Goal: Navigation & Orientation: Find specific page/section

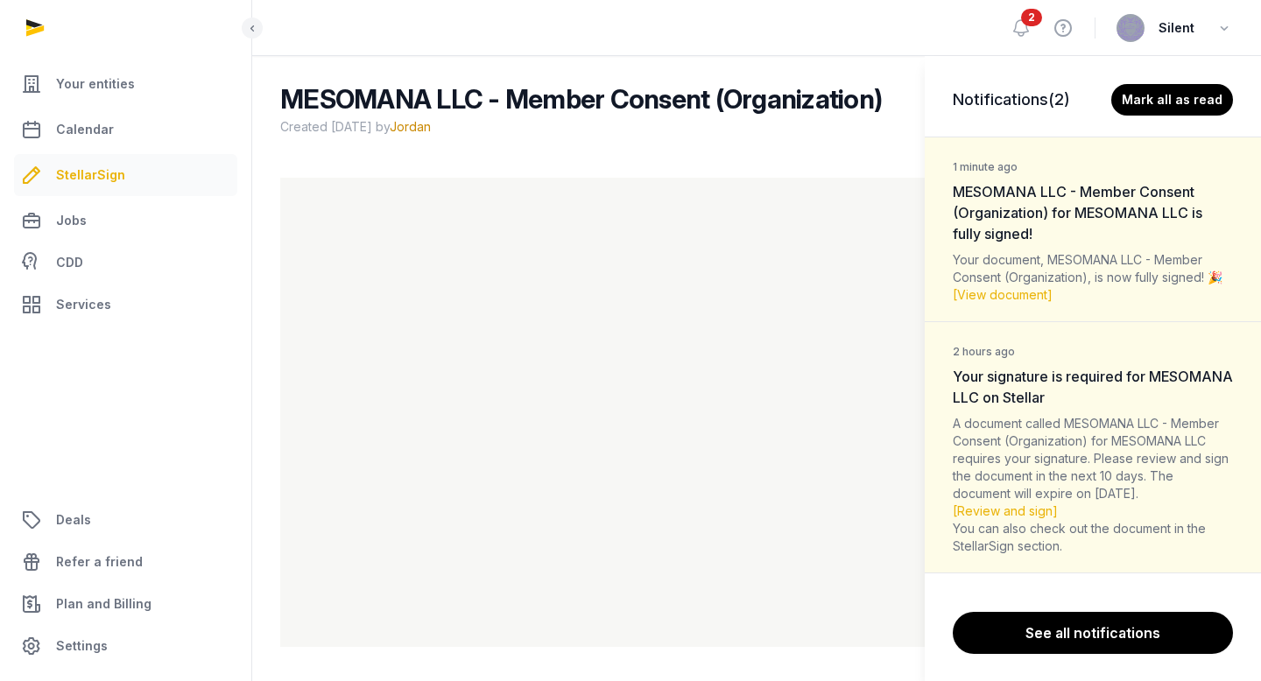
click at [1021, 25] on div "Notifications (2) Mark all as read 1 minute ago MESOMANA LLC - Member Consent (…" at bounding box center [630, 340] width 1261 height 681
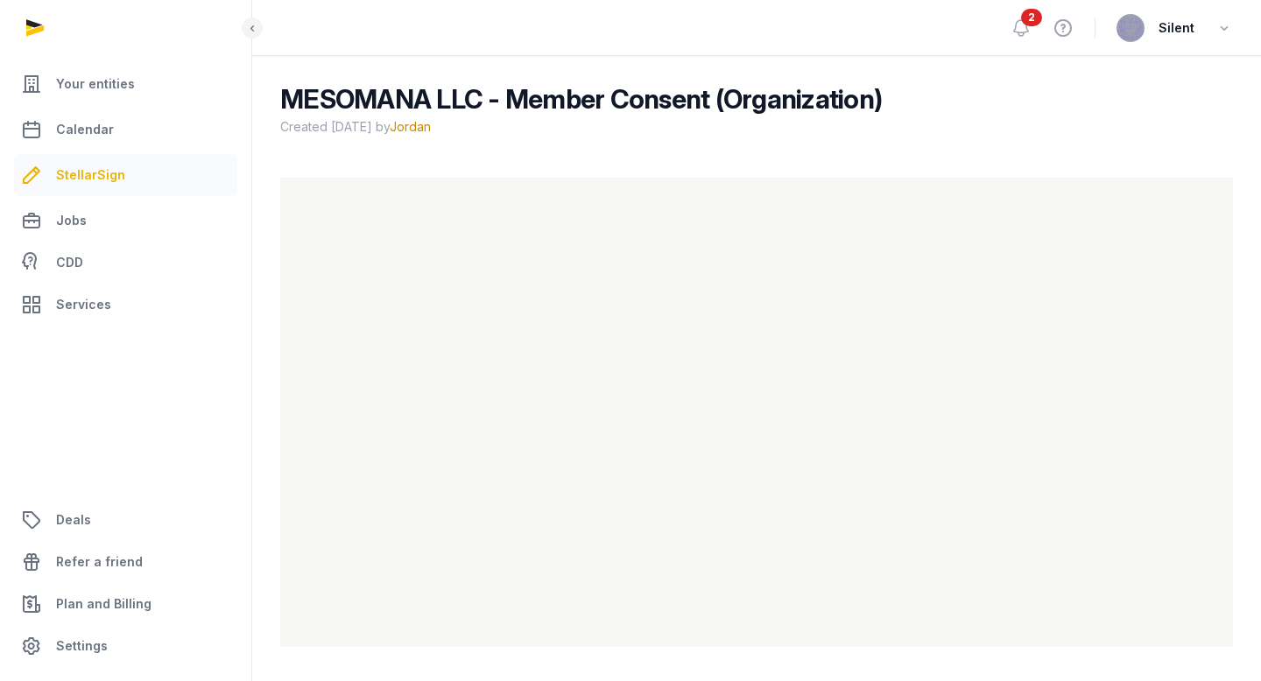
click at [1021, 25] on icon at bounding box center [1021, 28] width 21 height 21
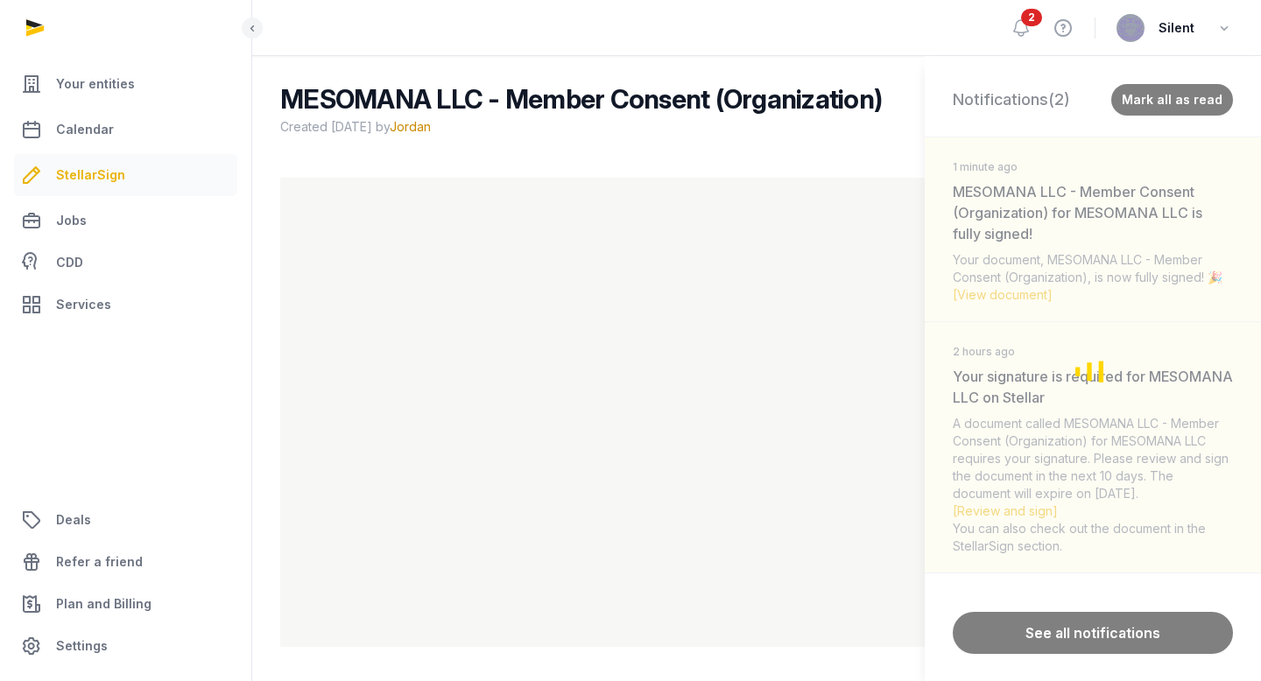
click at [1149, 101] on div "Loading" at bounding box center [1093, 371] width 336 height 630
click at [1045, 149] on div "Loading" at bounding box center [1093, 371] width 336 height 630
click at [98, 135] on div "Notifications (2) Mark all as read 1 minute ago MESOMANA LLC - Member Consent (…" at bounding box center [630, 340] width 1261 height 681
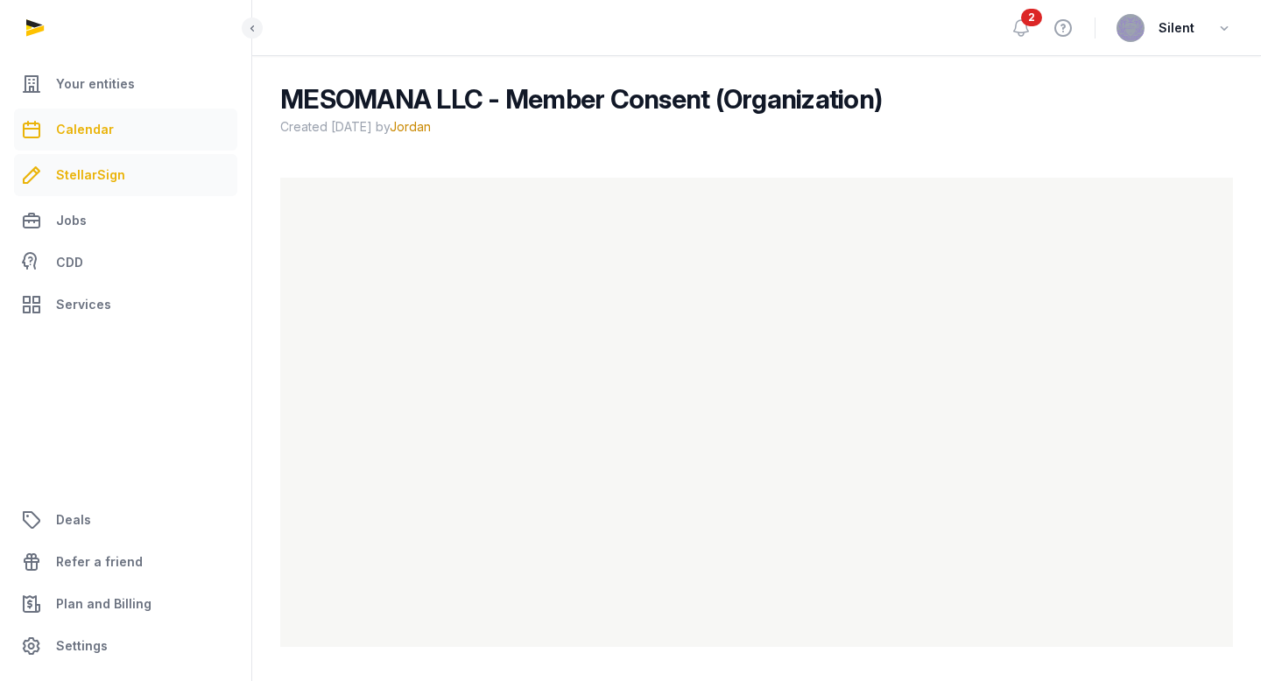
click at [101, 121] on span "Calendar" at bounding box center [85, 129] width 58 height 21
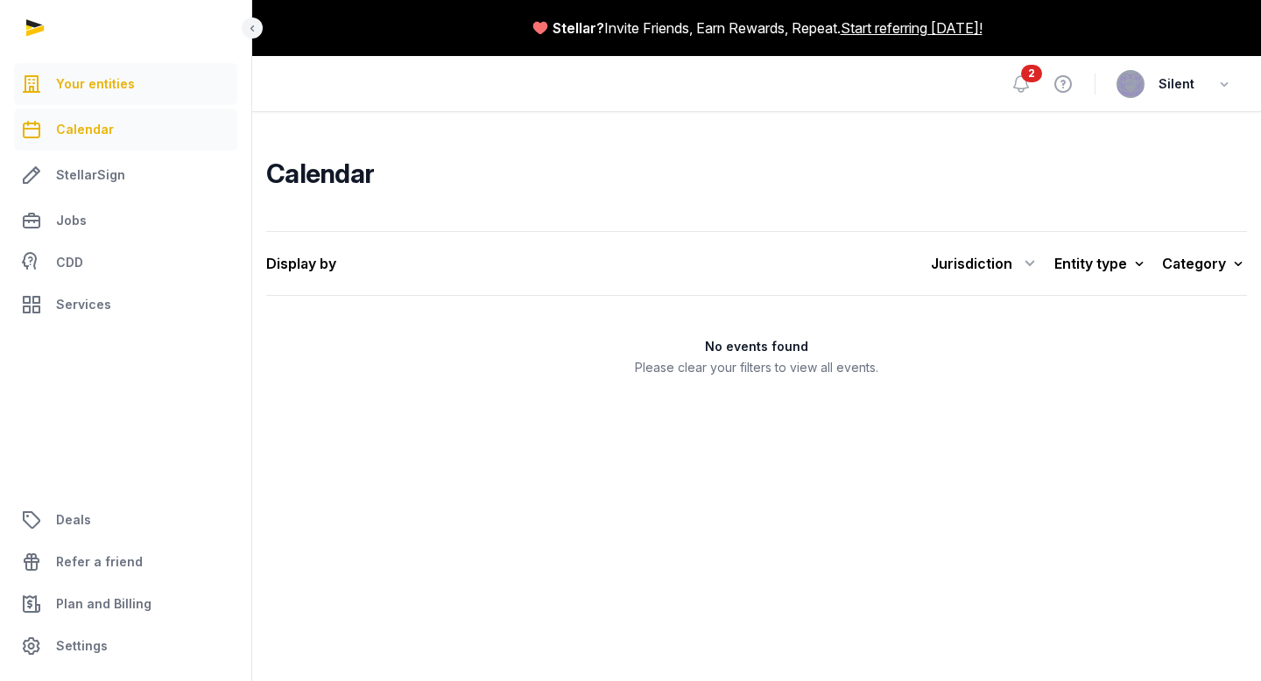
click at [77, 78] on span "Your entities" at bounding box center [95, 84] width 79 height 21
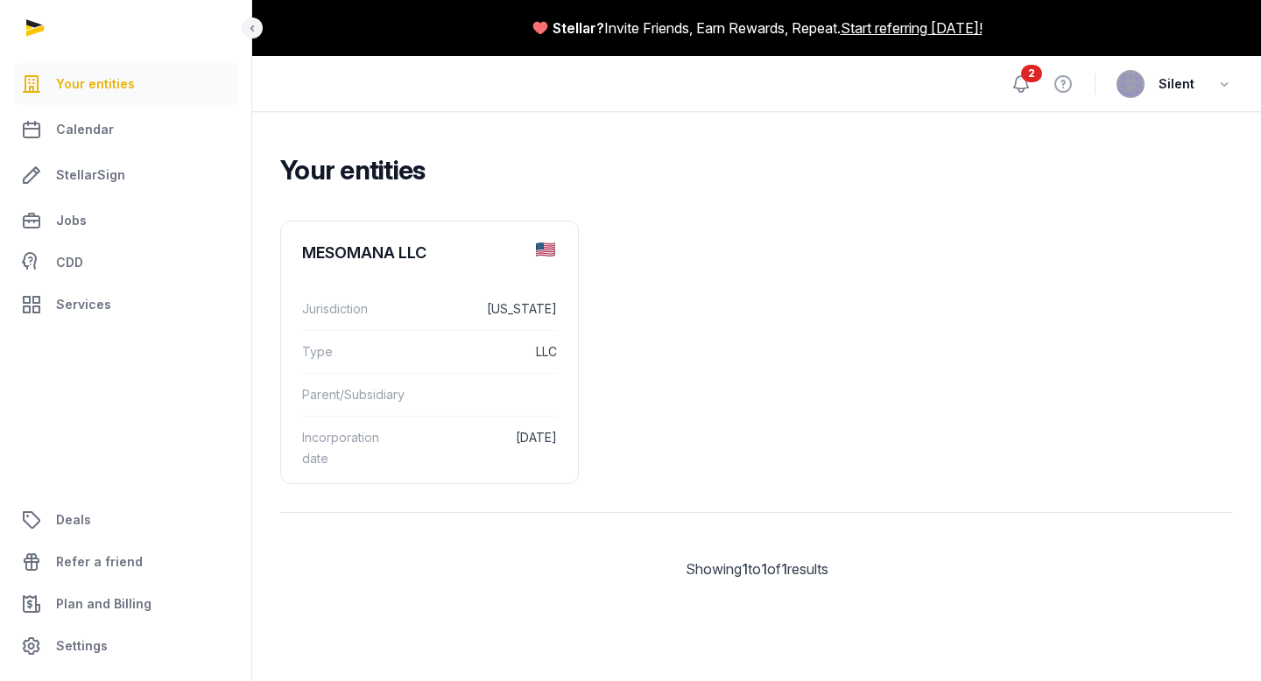
click at [1028, 85] on icon at bounding box center [1021, 84] width 21 height 21
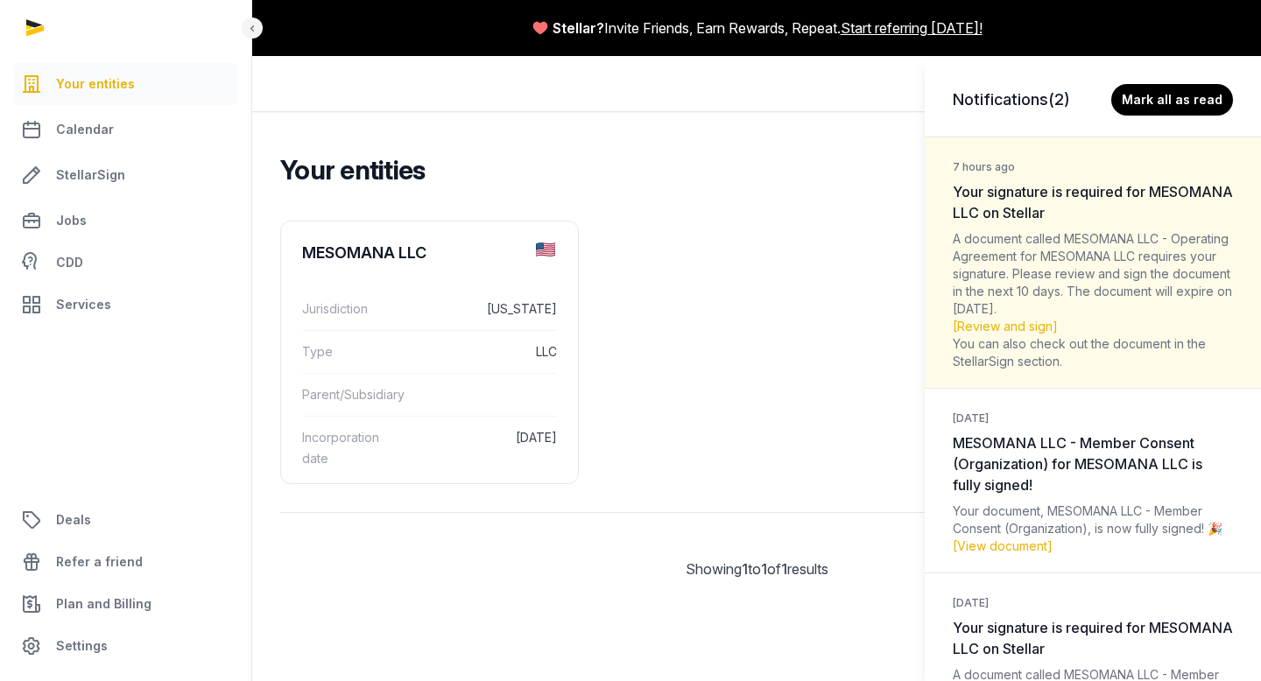
click at [834, 152] on div "Notifications (2) Mark all as read 7 hours ago Your signature is required for M…" at bounding box center [630, 340] width 1261 height 681
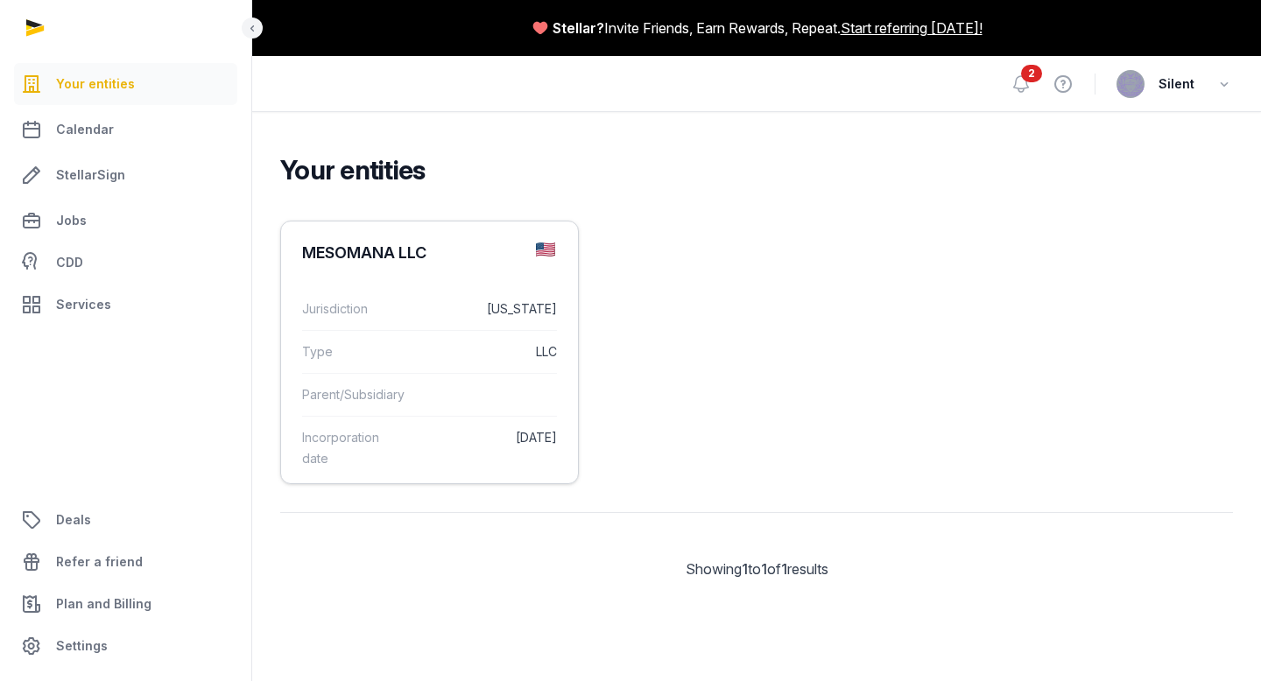
click at [468, 344] on dd "LLC" at bounding box center [484, 352] width 144 height 21
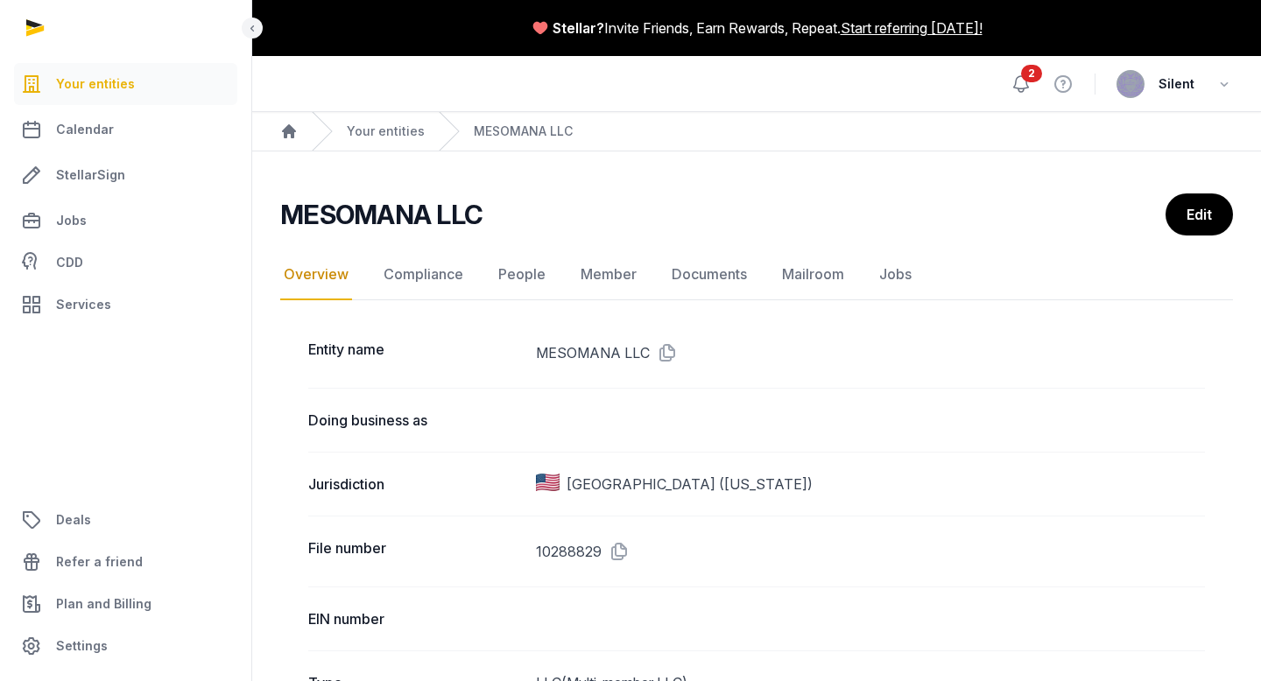
click at [1029, 84] on icon at bounding box center [1021, 84] width 15 height 16
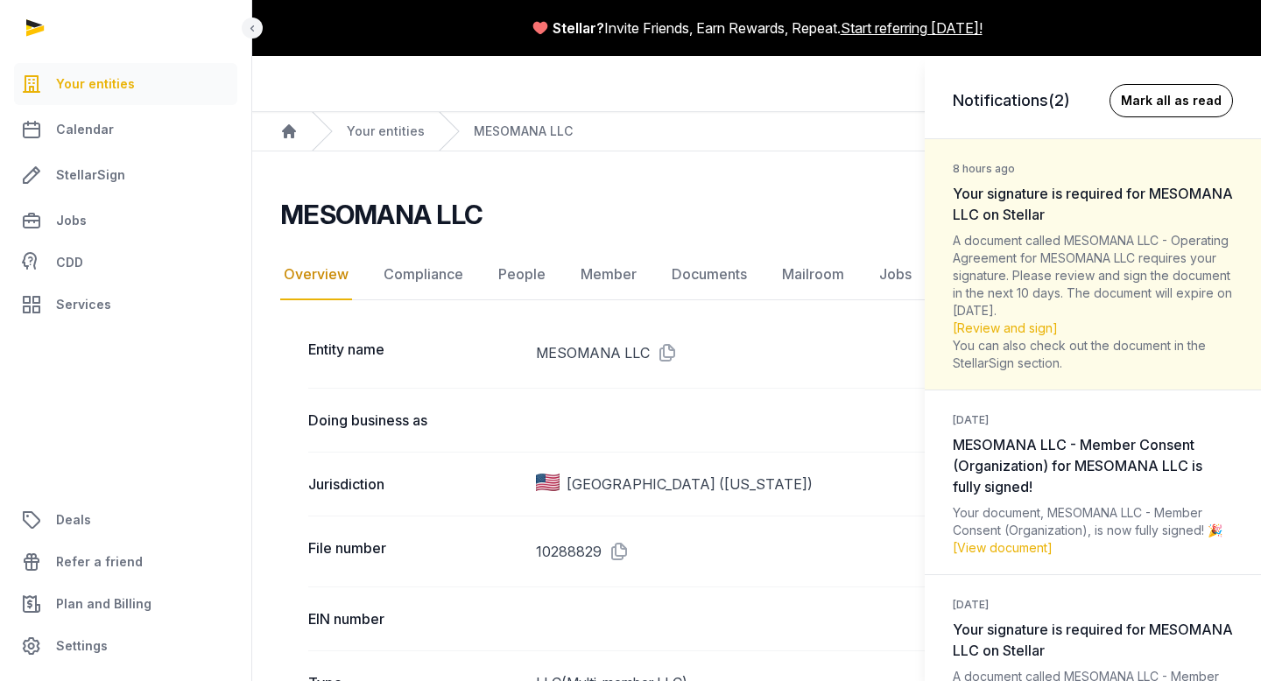
click at [1172, 103] on button "Mark all as read" at bounding box center [1171, 100] width 123 height 33
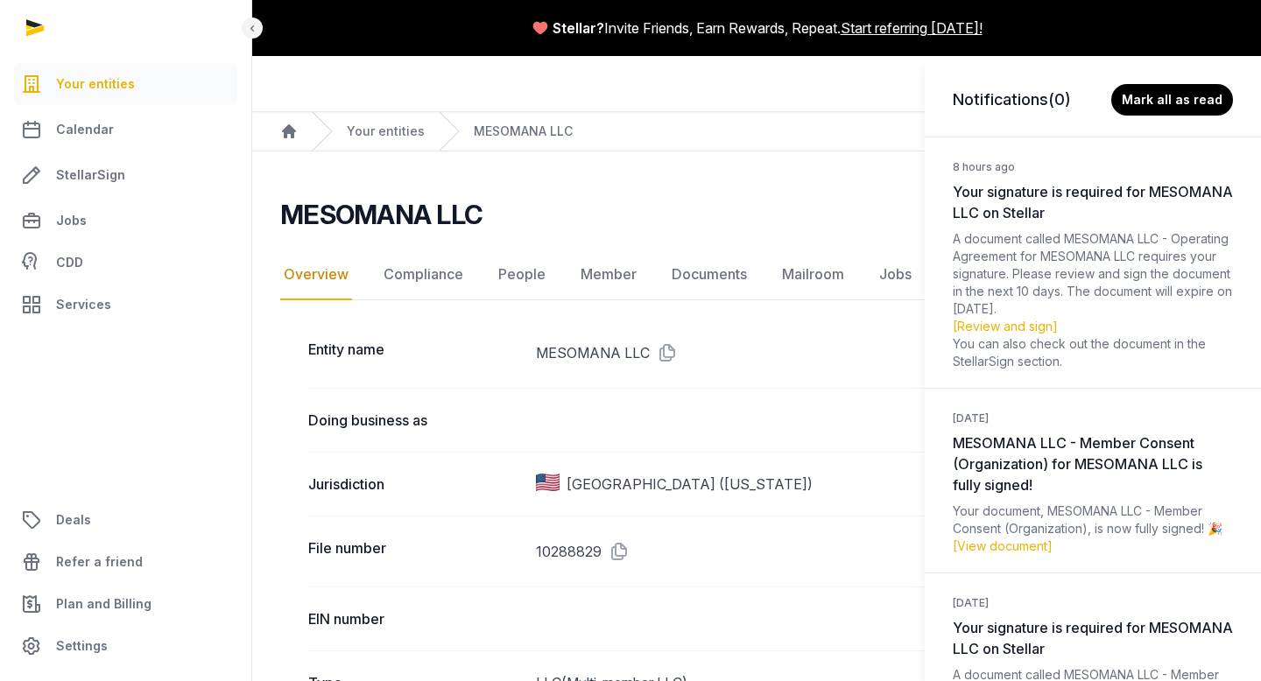
click at [817, 100] on div "Notifications (0) Mark all as read 8 hours ago Your signature is required for M…" at bounding box center [630, 340] width 1261 height 681
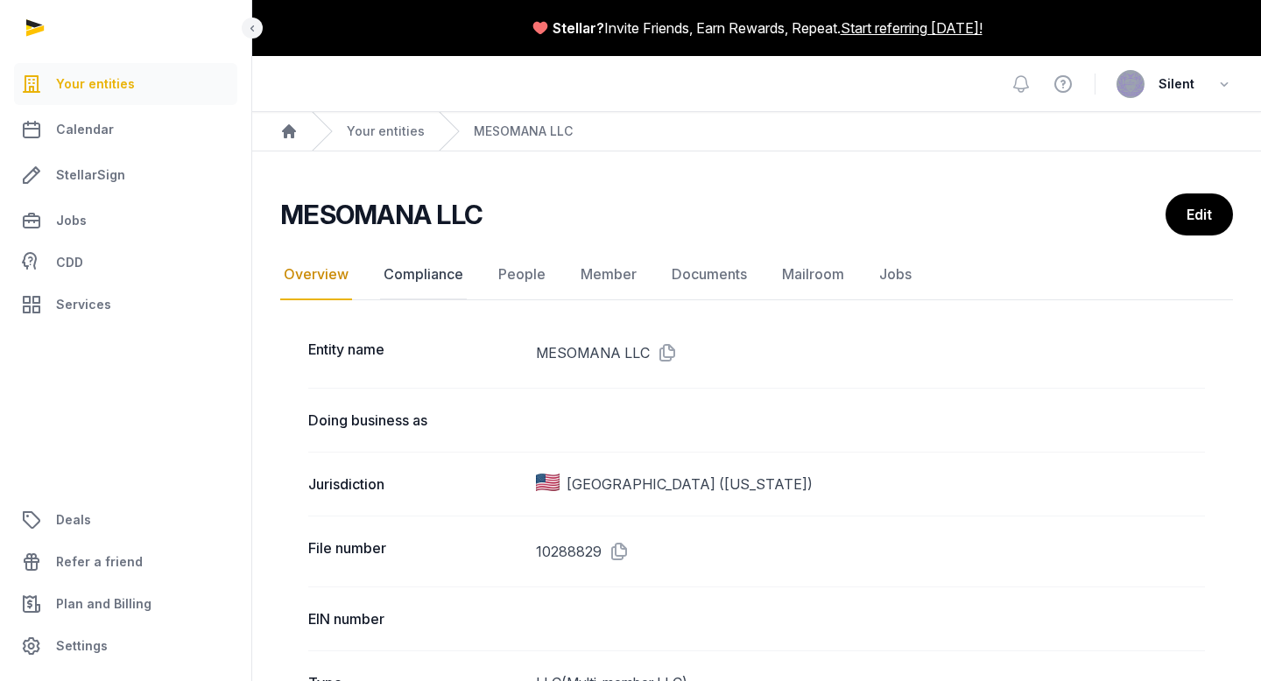
click at [445, 272] on link "Compliance" at bounding box center [423, 275] width 87 height 51
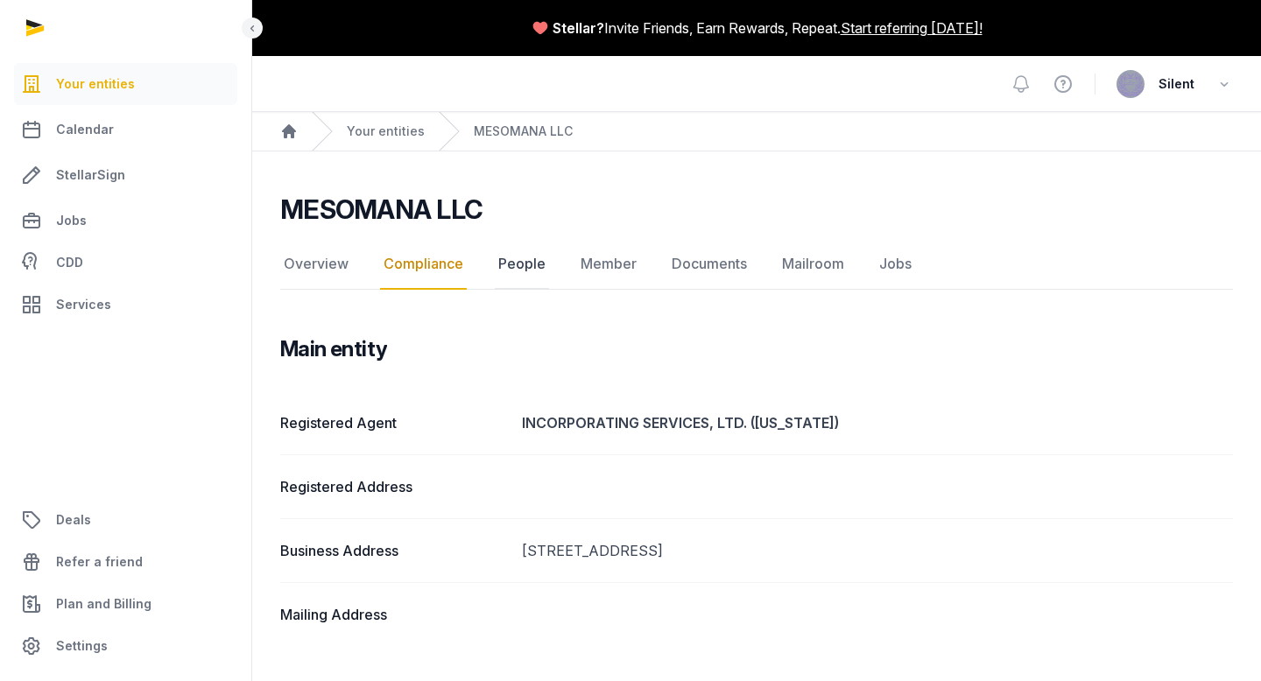
click at [522, 258] on link "People" at bounding box center [522, 264] width 54 height 51
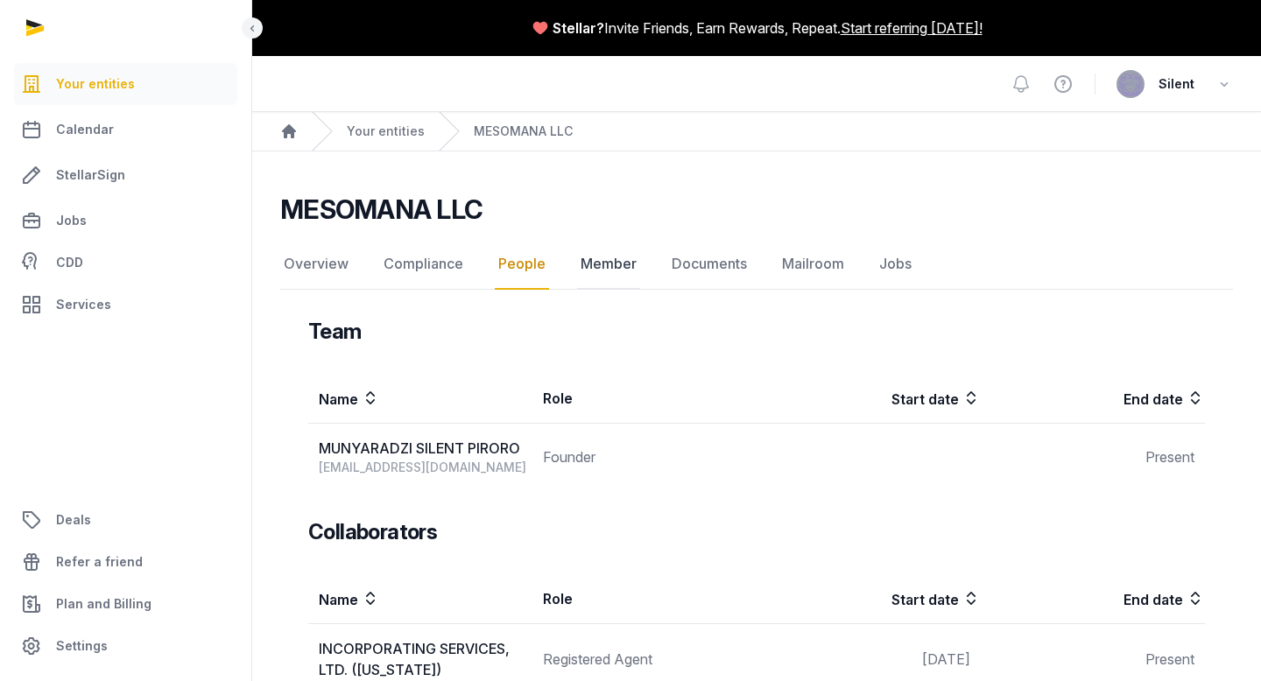
click at [588, 264] on link "Member" at bounding box center [608, 264] width 63 height 51
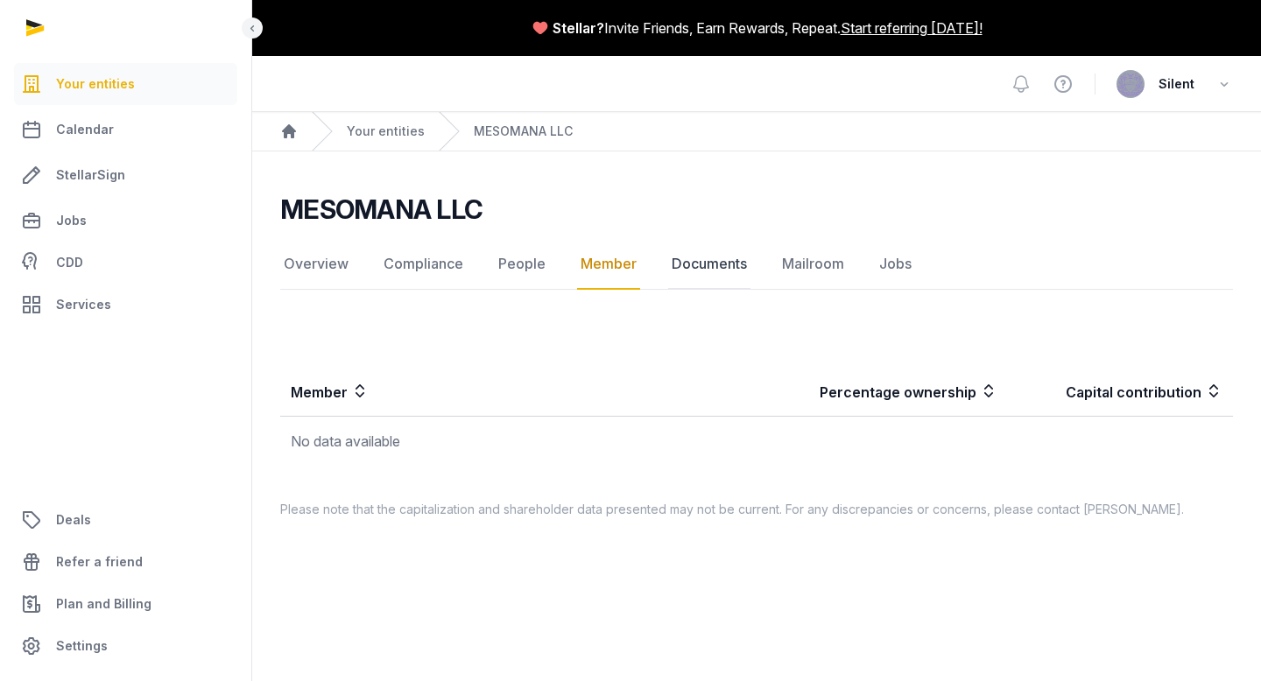
click at [703, 260] on link "Documents" at bounding box center [709, 264] width 82 height 51
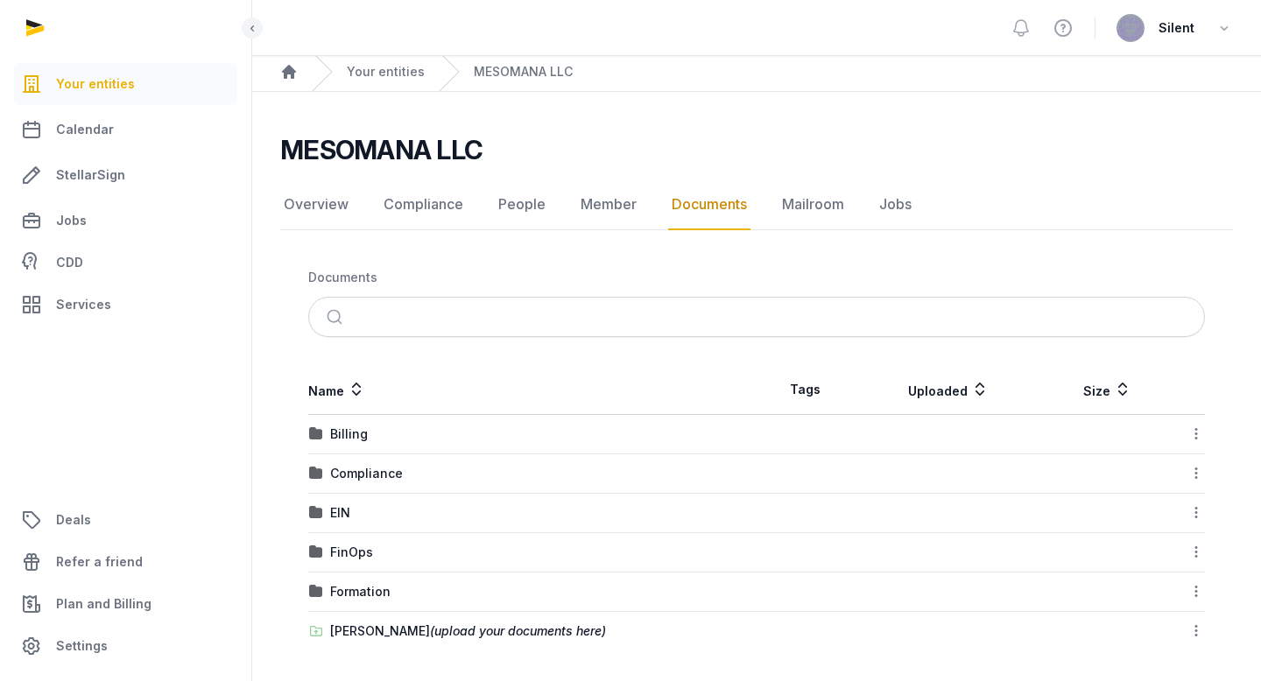
scroll to position [64, 0]
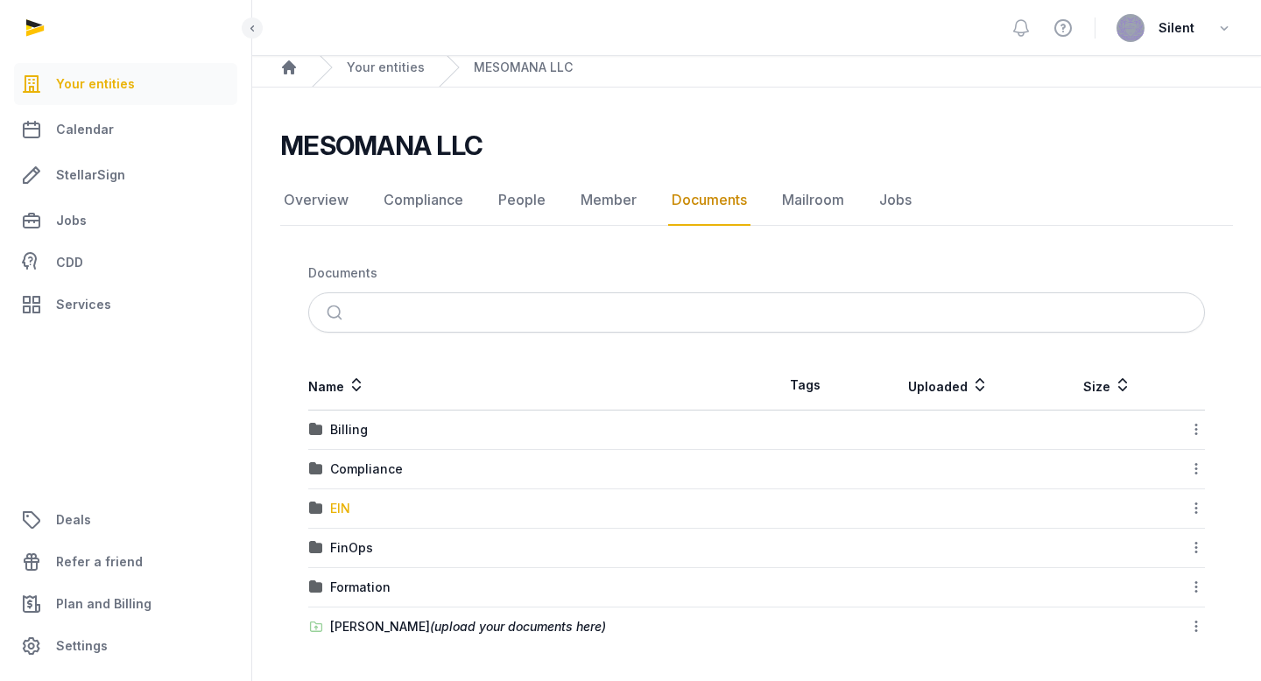
click at [342, 504] on div "EIN" at bounding box center [340, 509] width 20 height 18
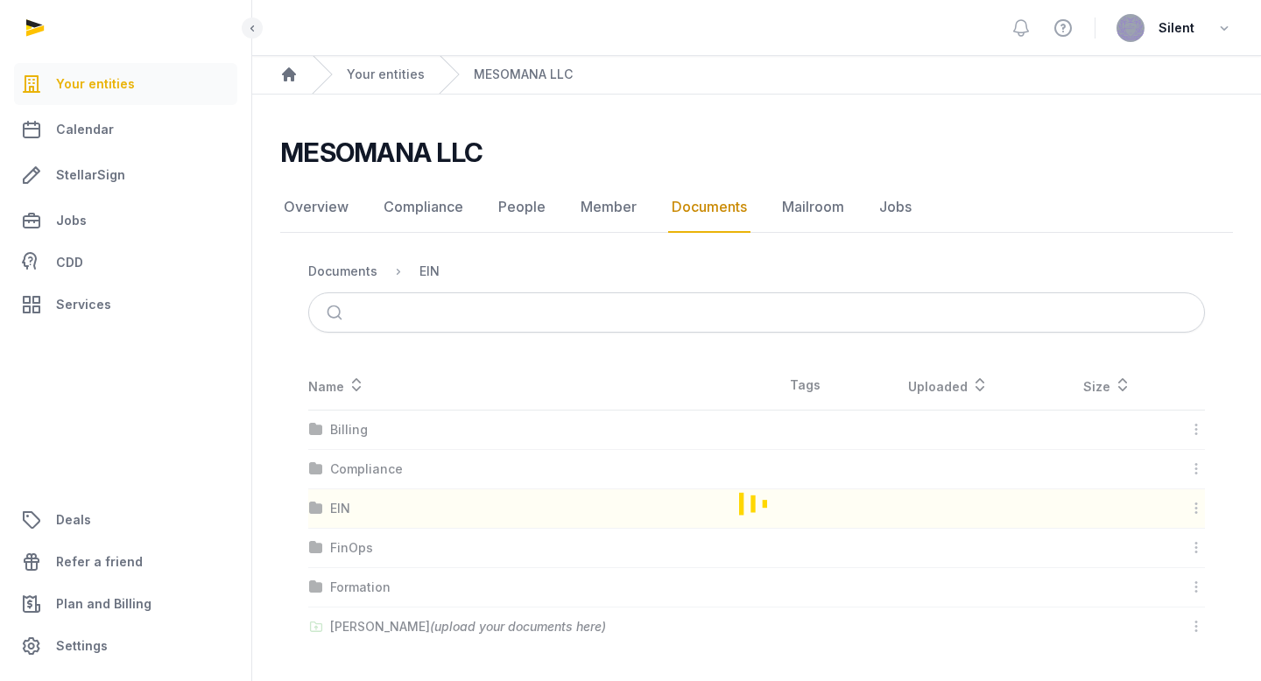
scroll to position [0, 0]
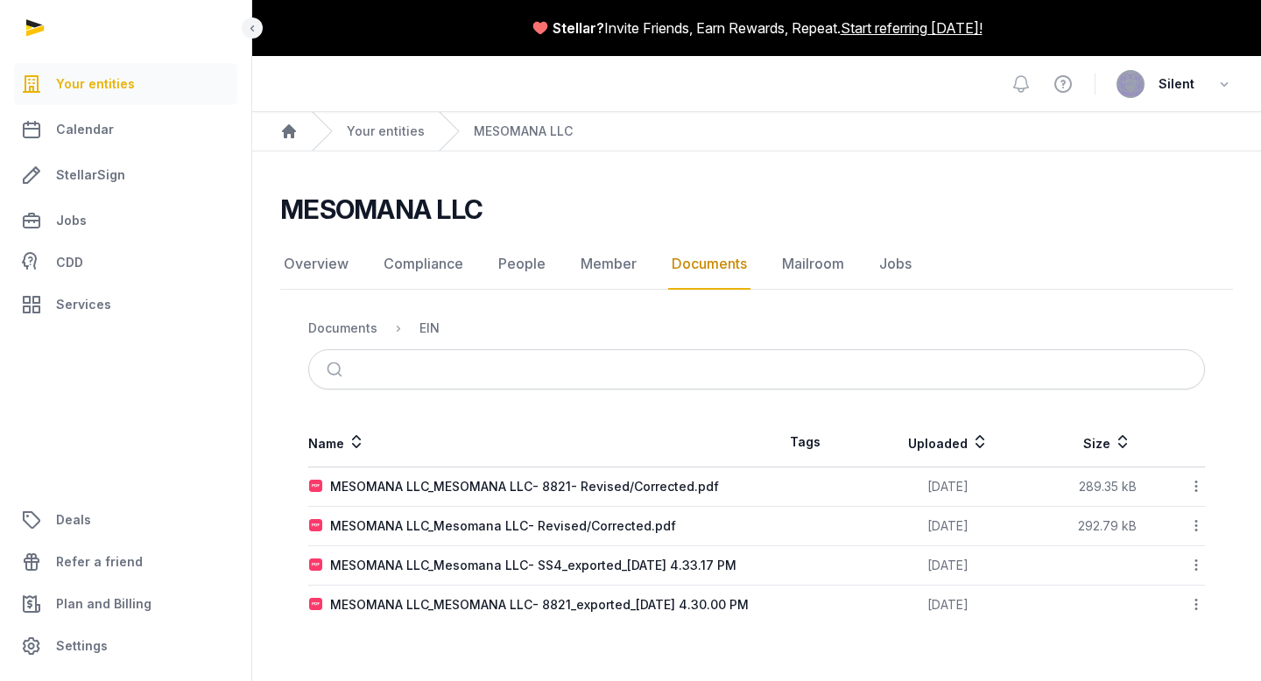
click at [363, 324] on div "Documents" at bounding box center [342, 329] width 69 height 18
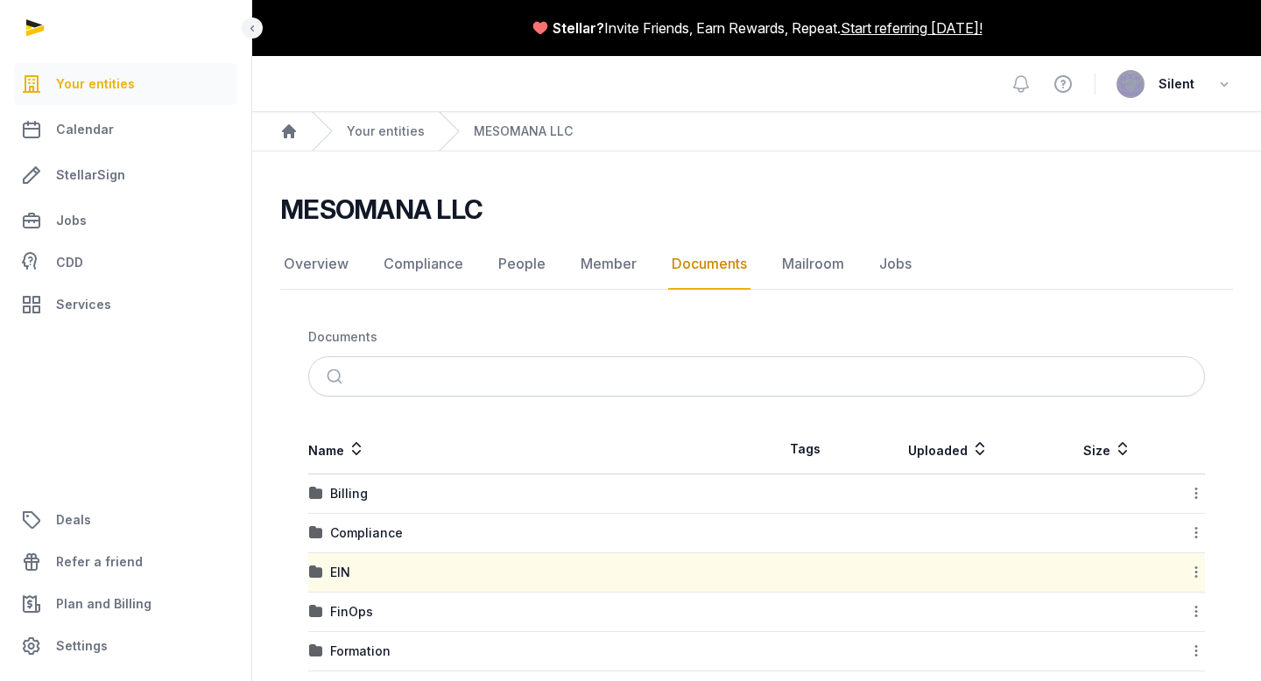
click at [123, 298] on link "Services" at bounding box center [125, 305] width 223 height 42
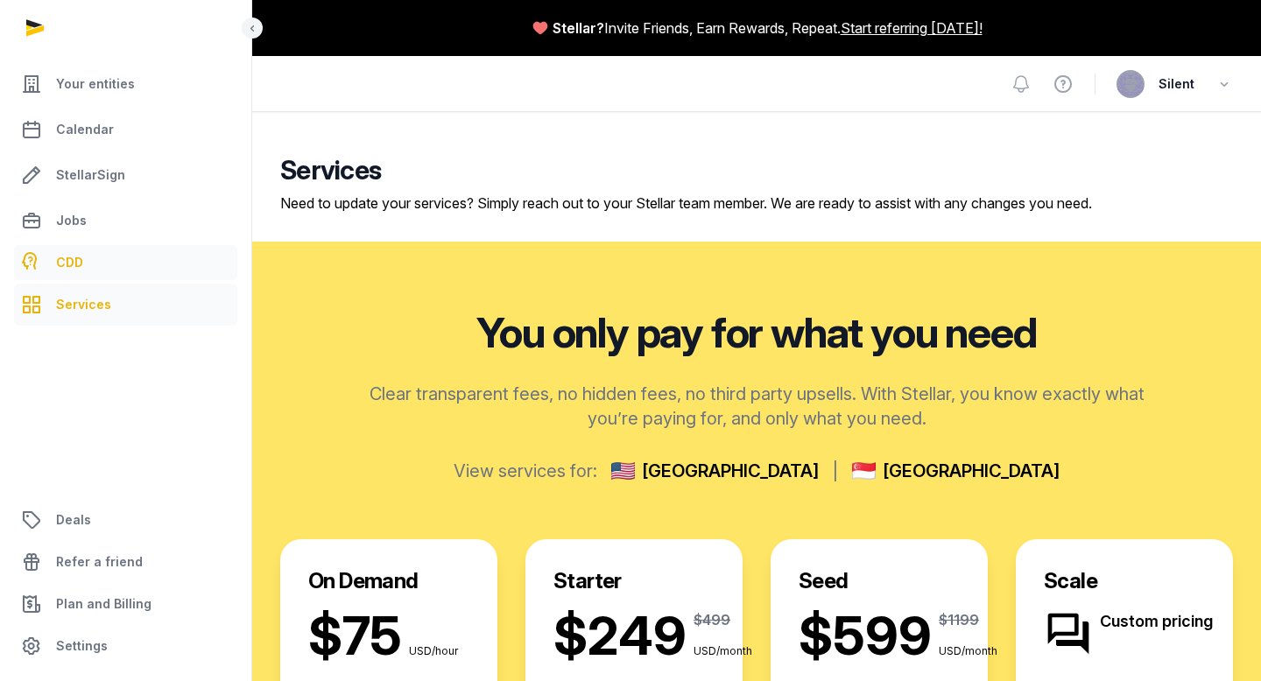
click at [139, 263] on link "CDD" at bounding box center [125, 262] width 223 height 35
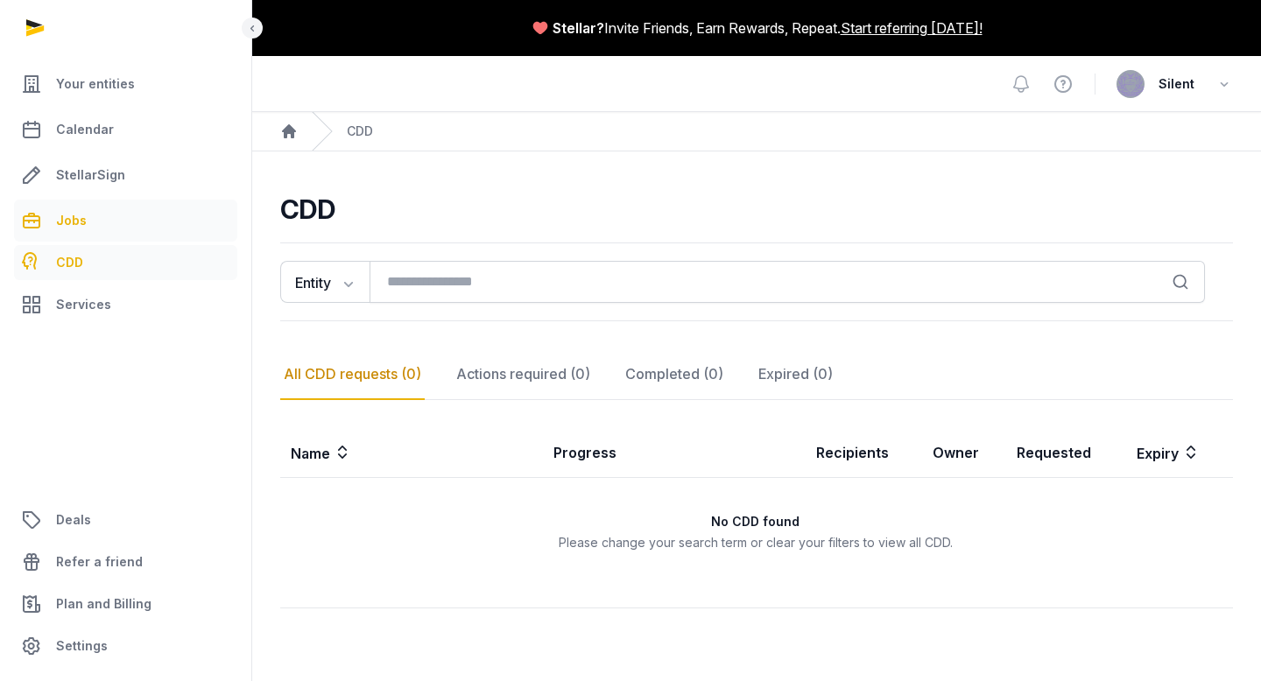
click at [127, 224] on link "Jobs" at bounding box center [125, 221] width 223 height 42
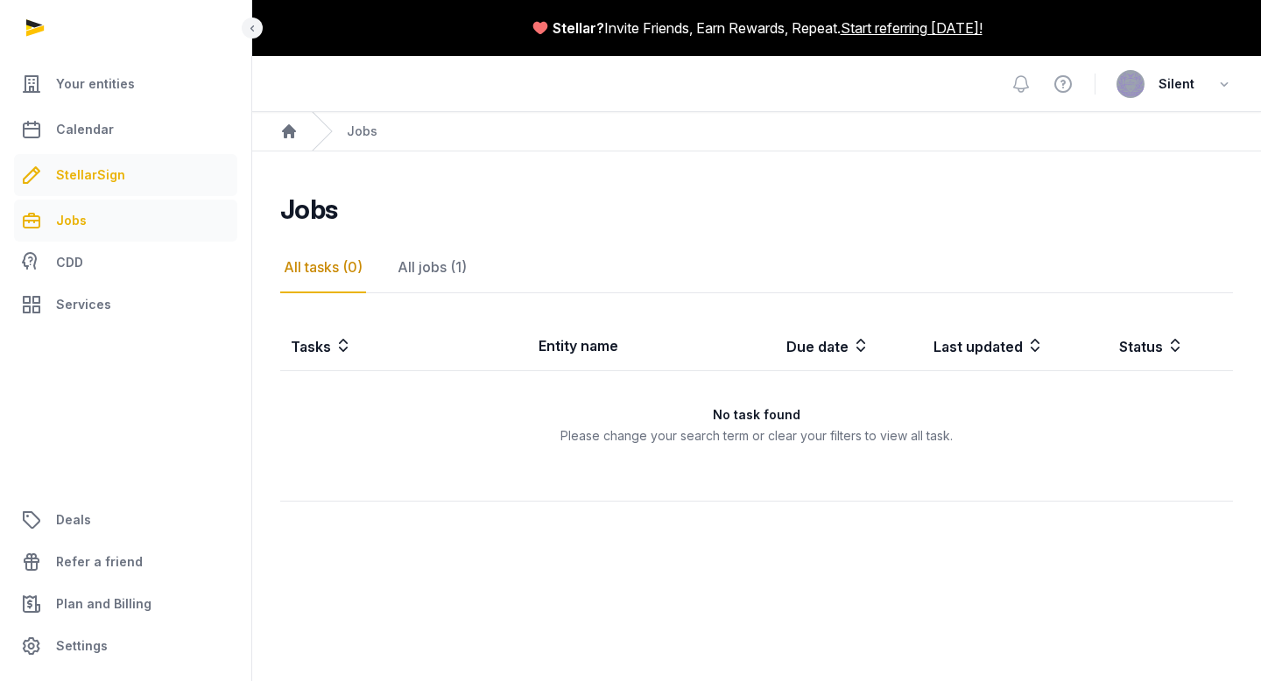
click at [118, 175] on span "StellarSign" at bounding box center [90, 175] width 69 height 21
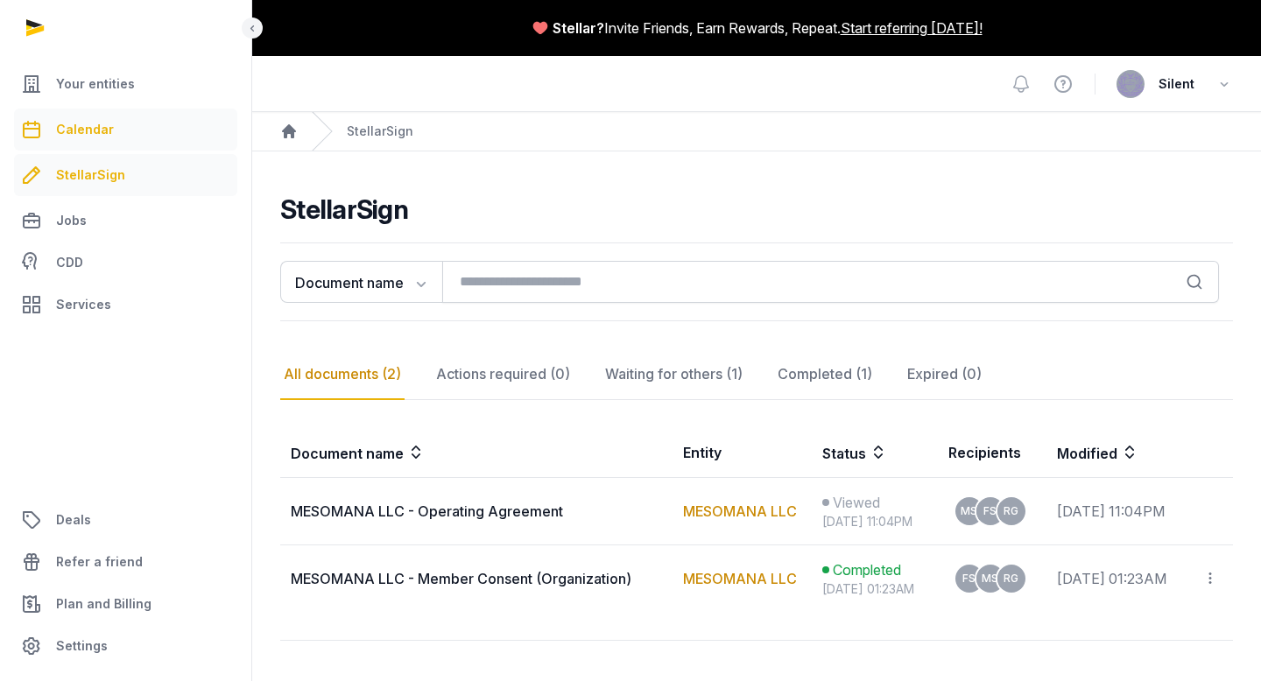
click at [110, 141] on link "Calendar" at bounding box center [125, 130] width 223 height 42
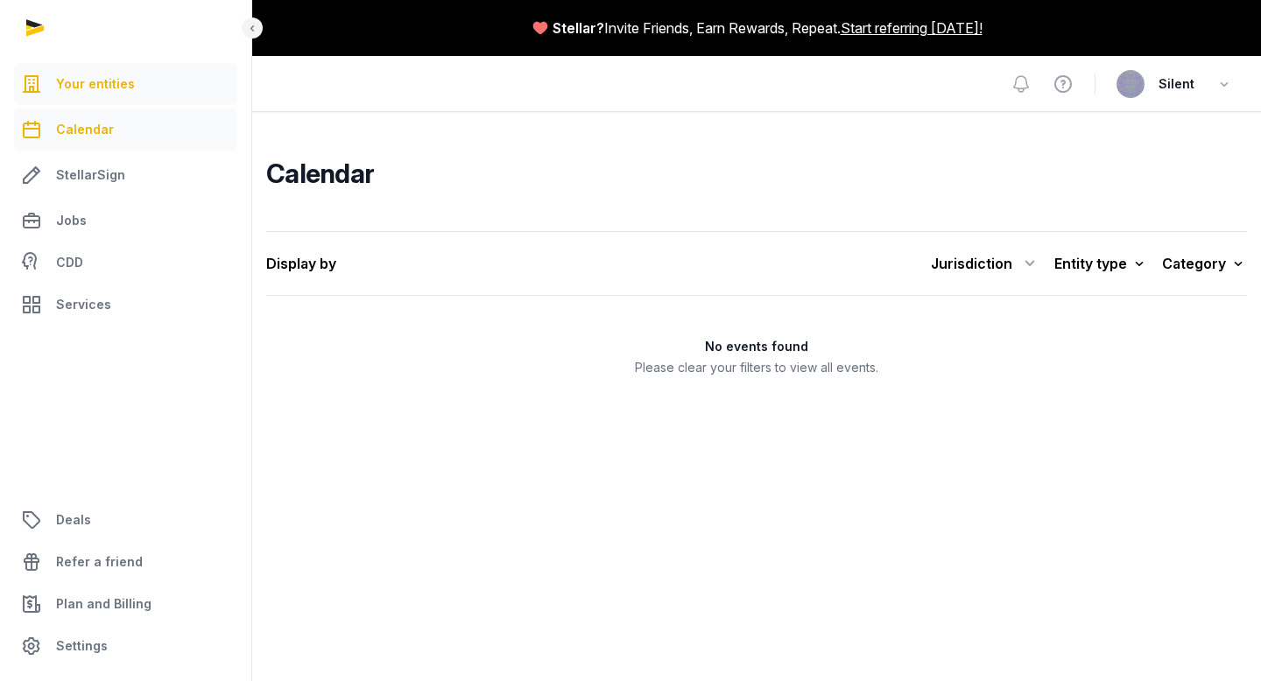
click at [110, 89] on span "Your entities" at bounding box center [95, 84] width 79 height 21
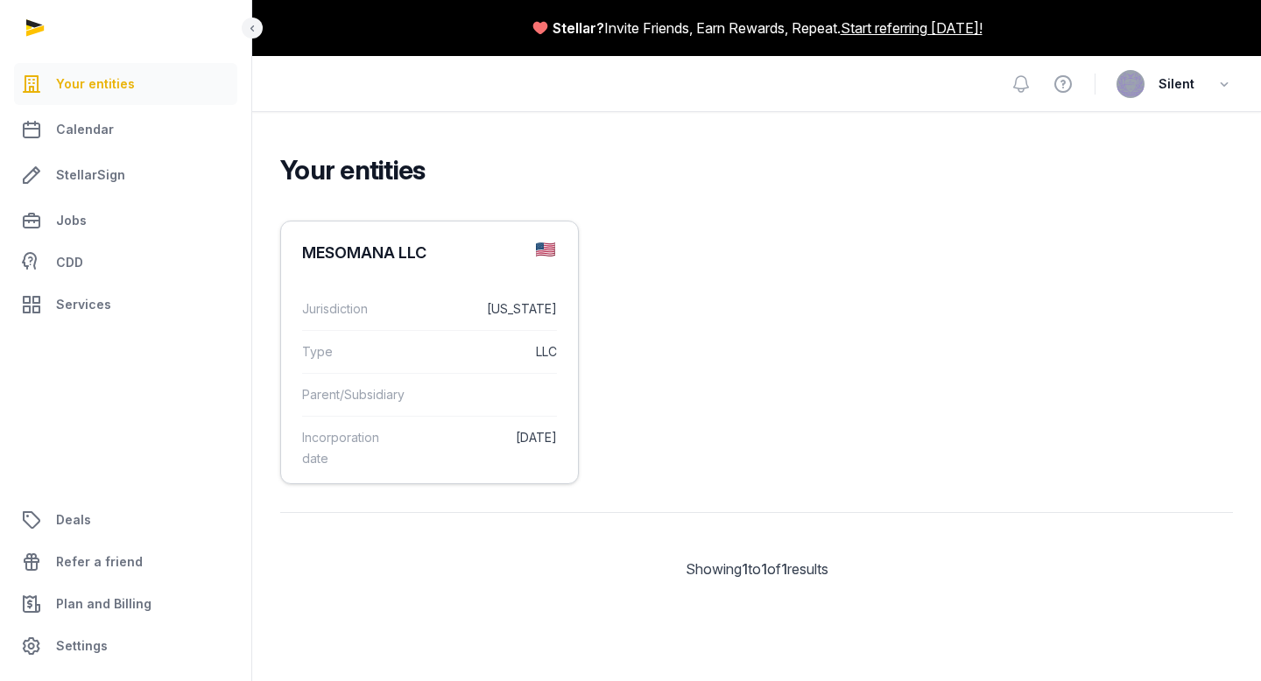
click at [462, 321] on div "Jurisdiction Delaware" at bounding box center [429, 309] width 255 height 42
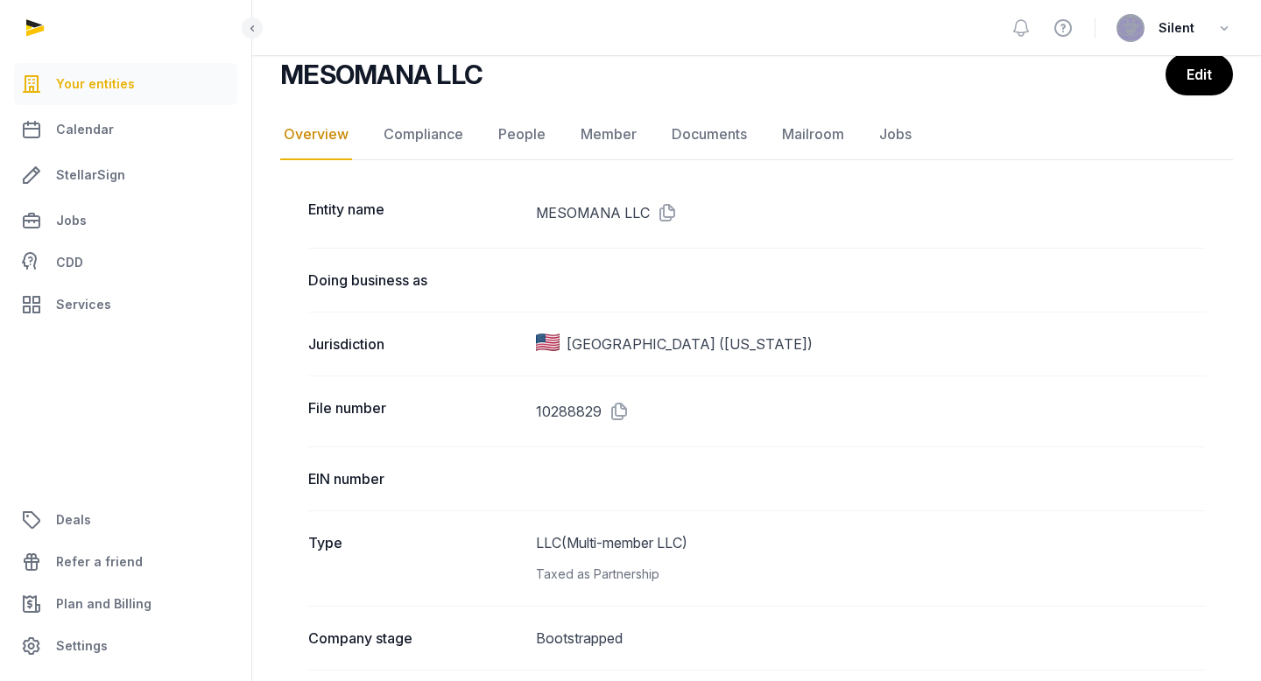
scroll to position [142, 0]
click at [446, 141] on link "Compliance" at bounding box center [423, 133] width 87 height 51
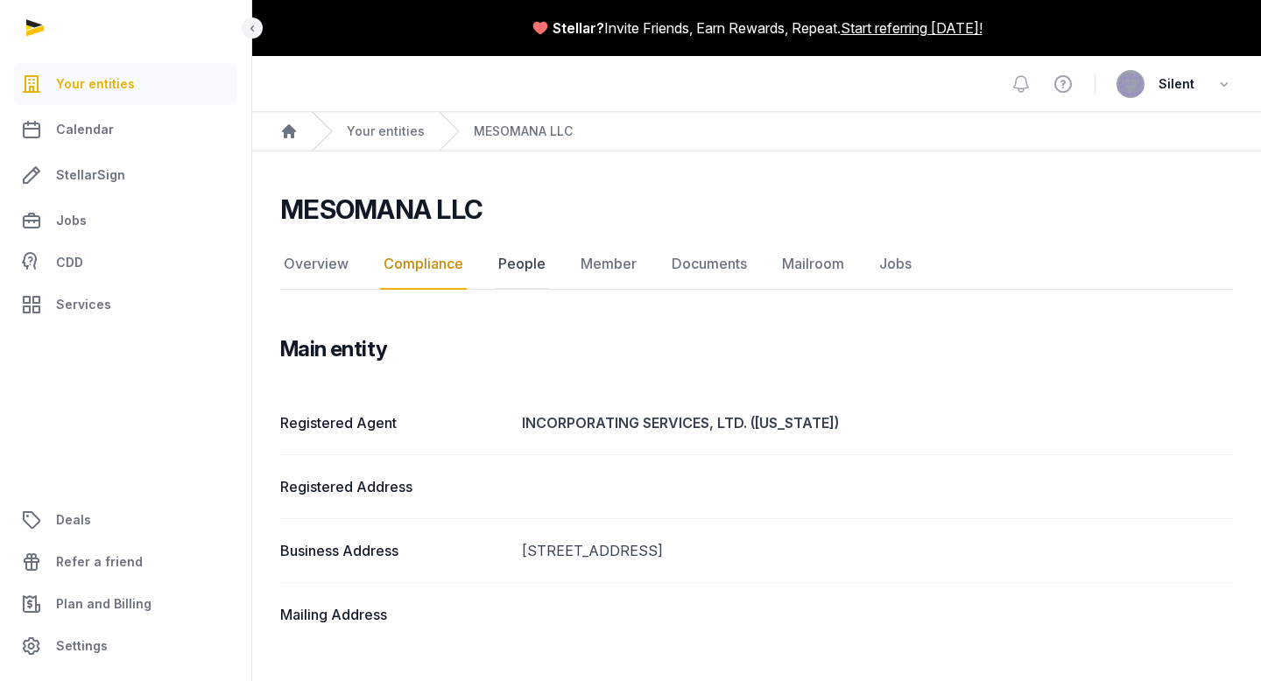
click at [504, 262] on link "People" at bounding box center [522, 264] width 54 height 51
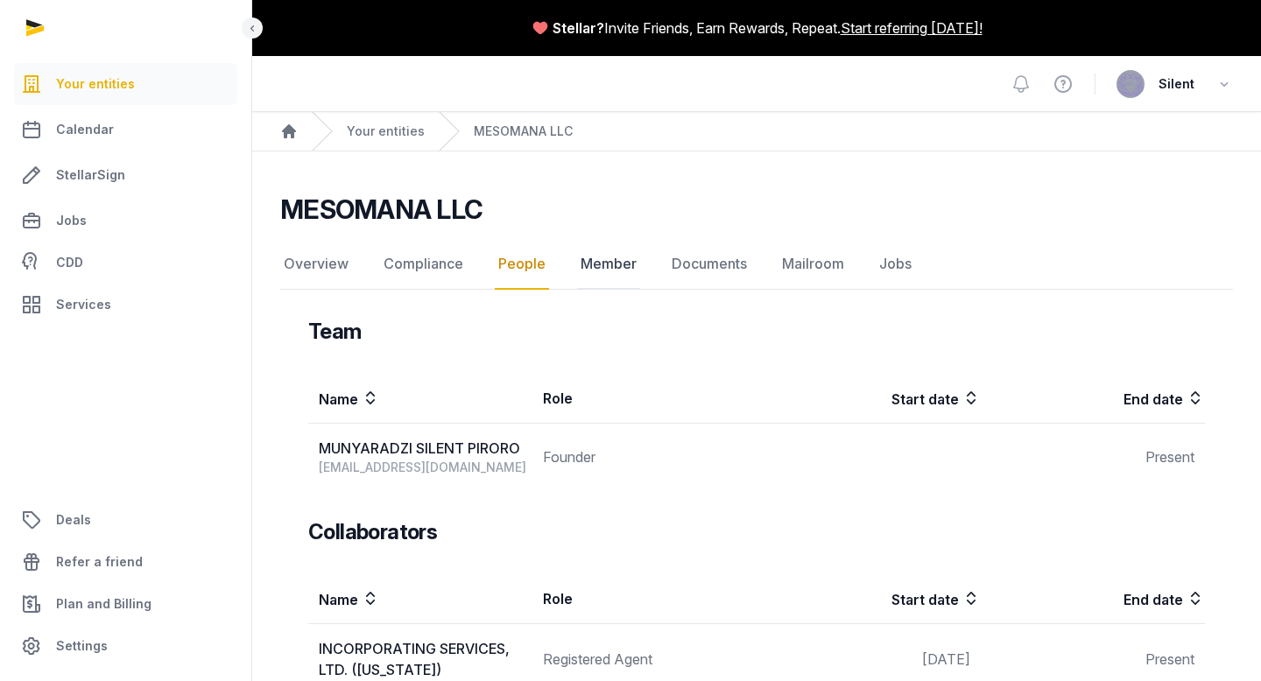
click at [592, 268] on link "Member" at bounding box center [608, 264] width 63 height 51
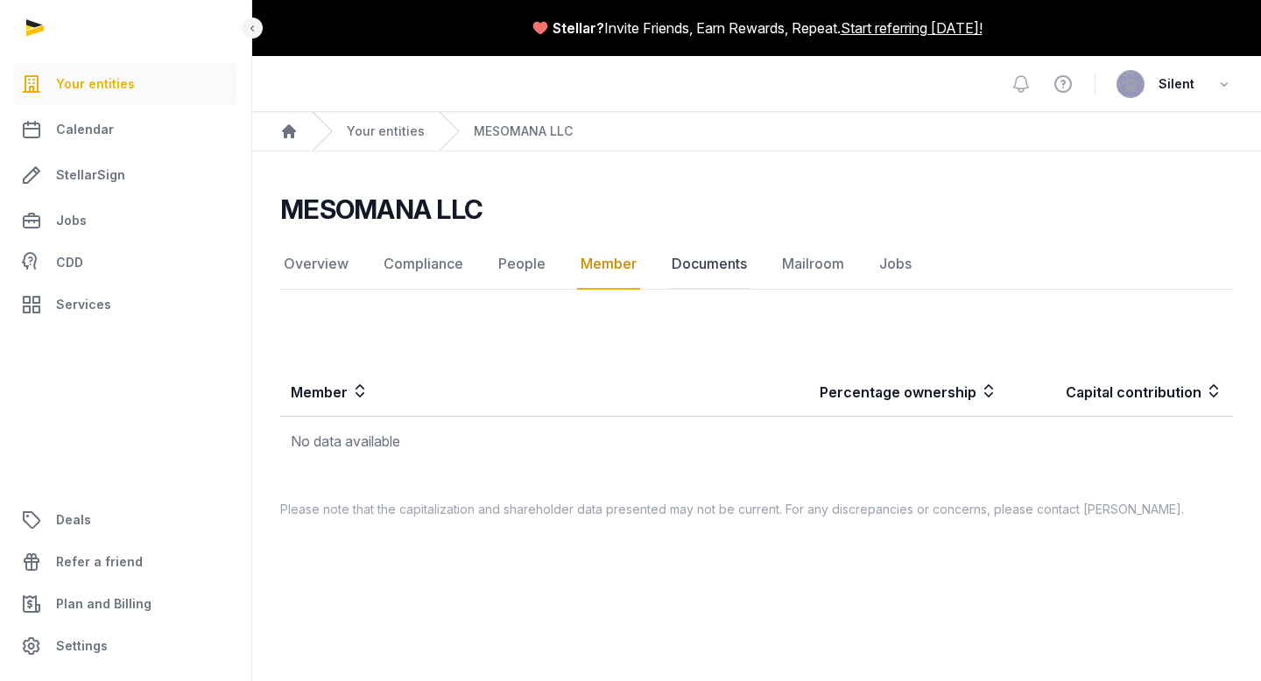
click at [706, 263] on link "Documents" at bounding box center [709, 264] width 82 height 51
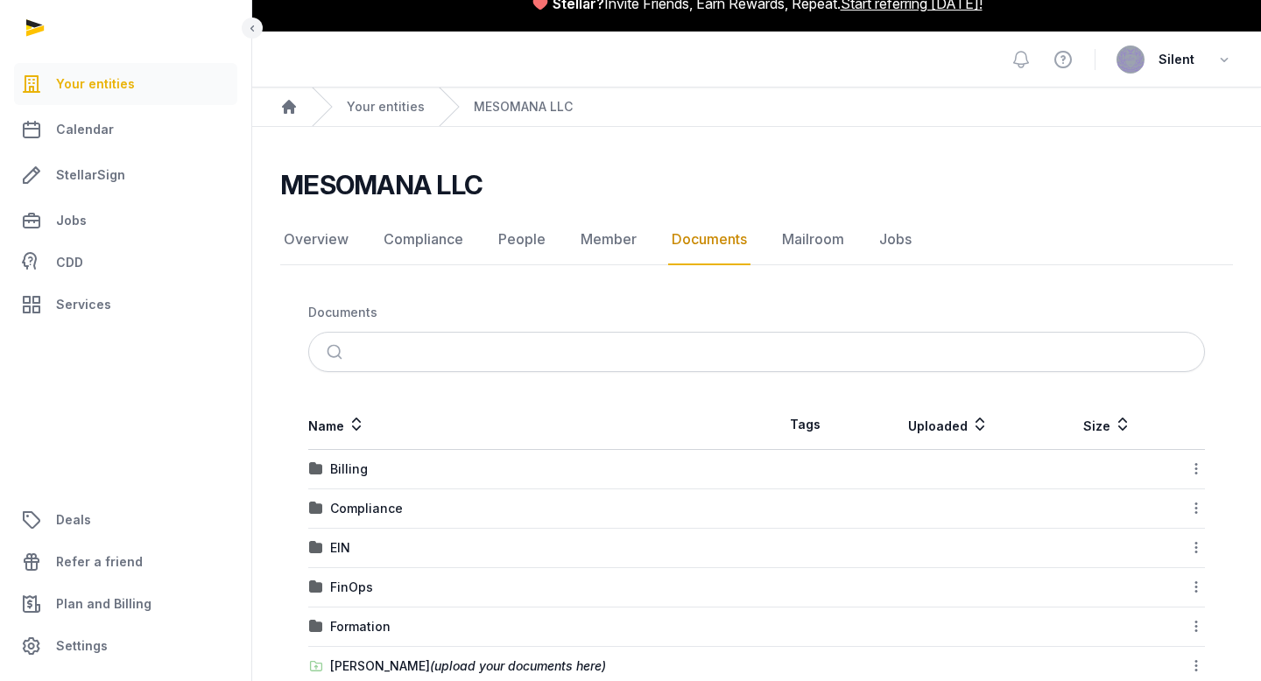
scroll to position [64, 0]
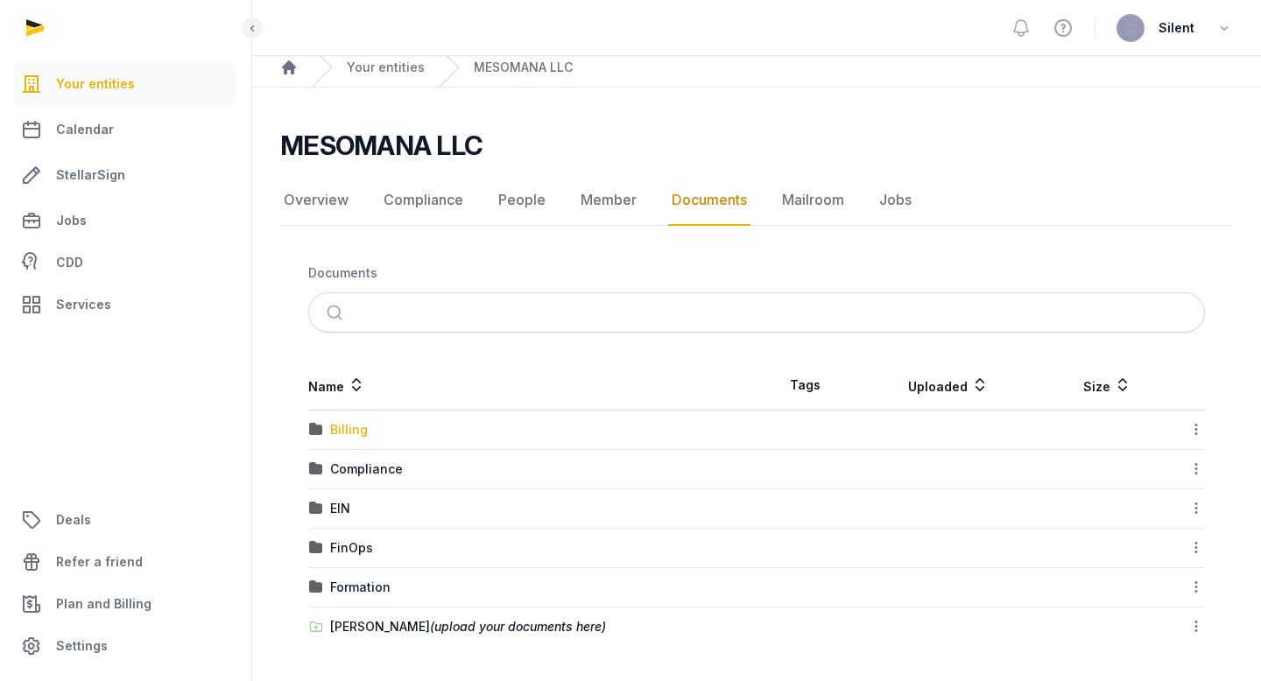
click at [354, 435] on div "Billing" at bounding box center [349, 430] width 38 height 18
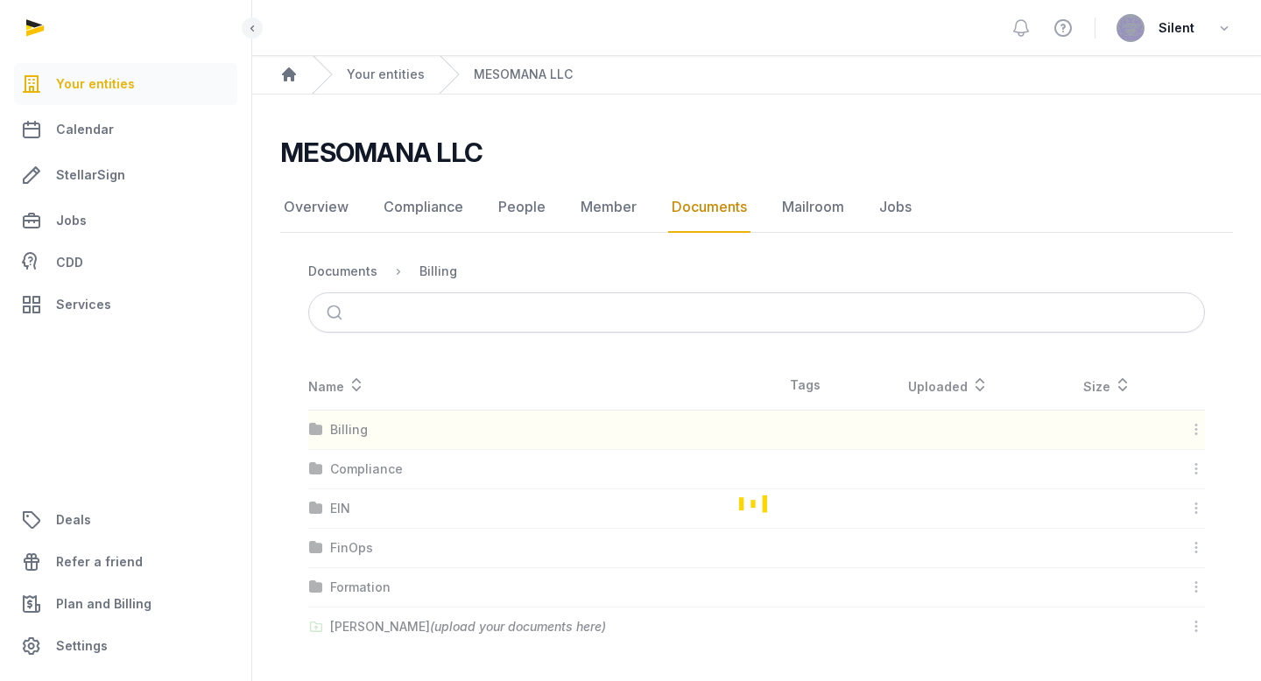
scroll to position [0, 0]
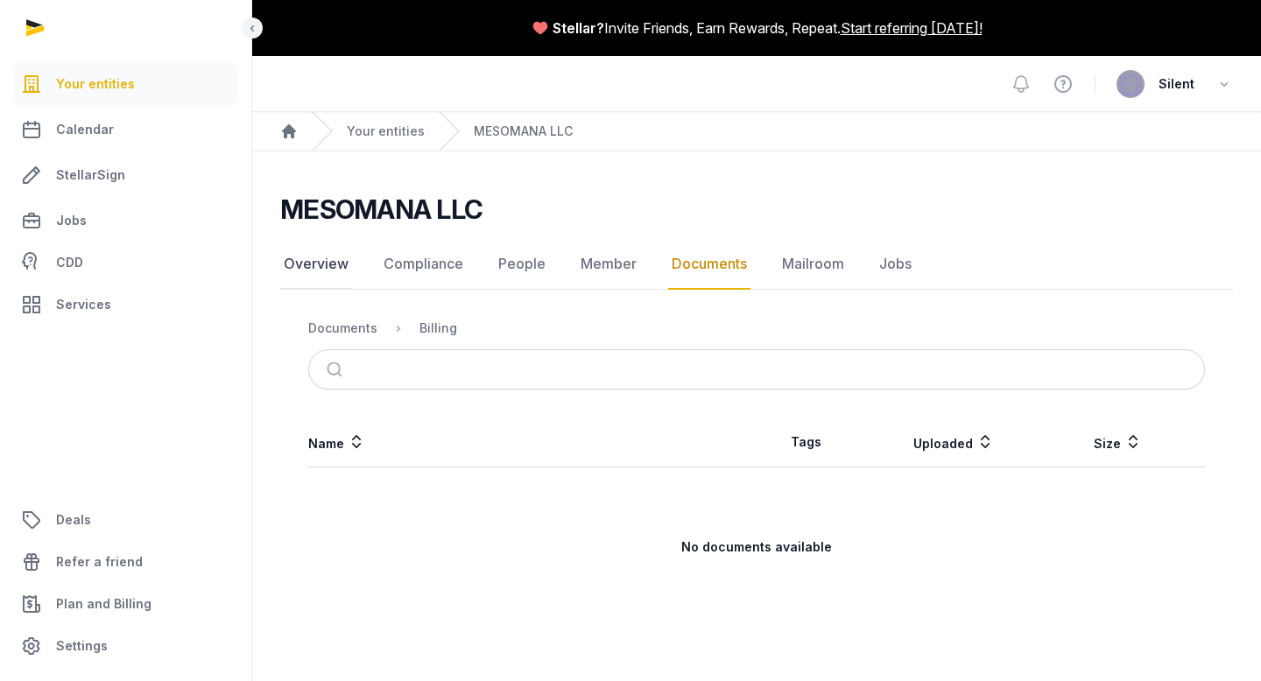
click at [321, 264] on link "Overview" at bounding box center [316, 264] width 72 height 51
